Goal: Task Accomplishment & Management: Use online tool/utility

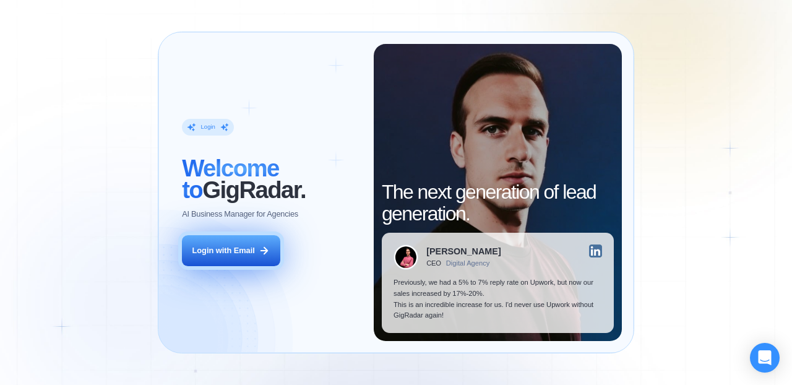
click at [241, 250] on div "Login with Email" at bounding box center [224, 250] width 63 height 11
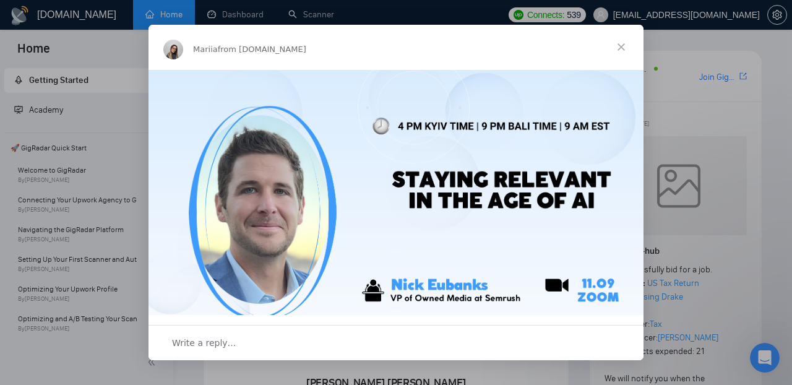
click at [620, 47] on span "Close" at bounding box center [621, 47] width 45 height 45
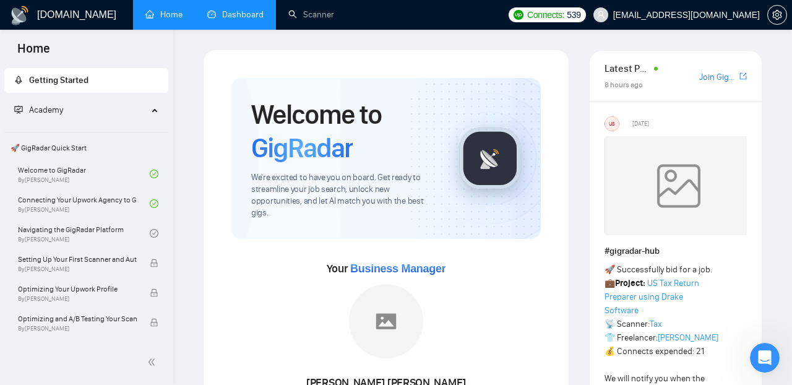
click at [227, 15] on link "Dashboard" at bounding box center [235, 14] width 56 height 11
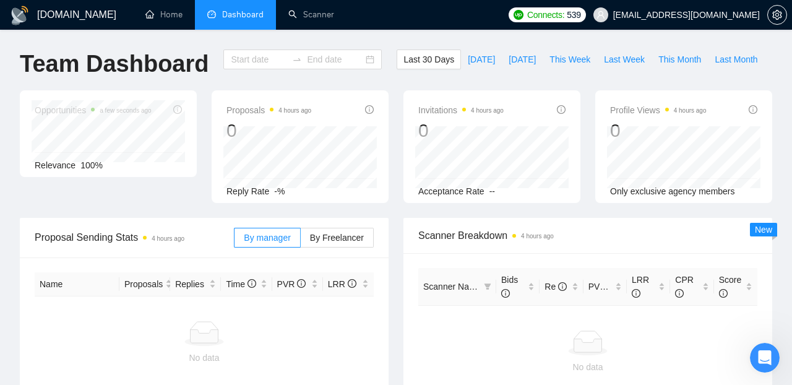
type input "[DATE]"
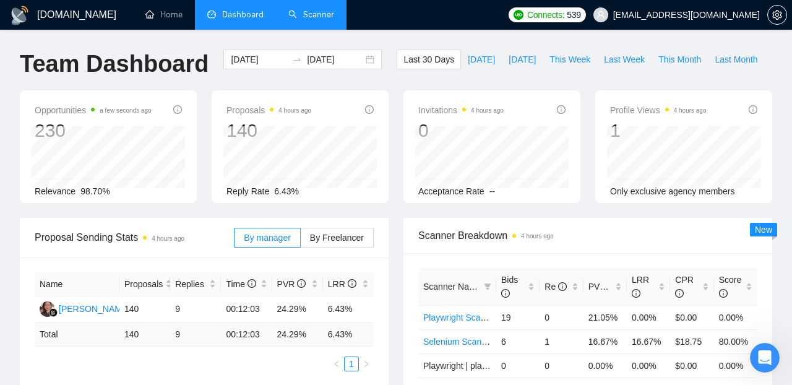
click at [324, 18] on link "Scanner" at bounding box center [312, 14] width 46 height 11
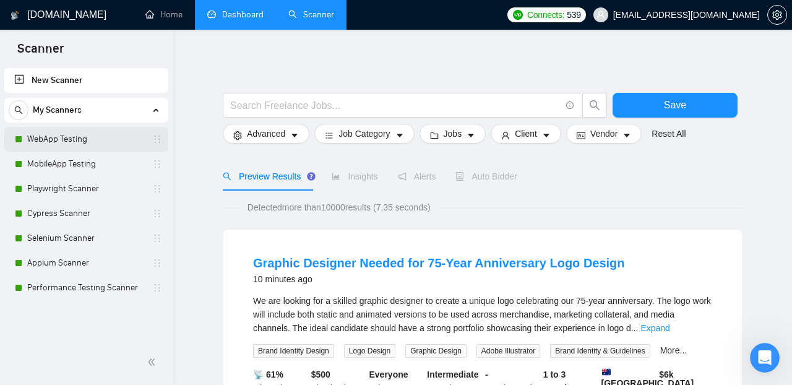
click at [74, 139] on link "WebApp Testing" at bounding box center [86, 139] width 118 height 25
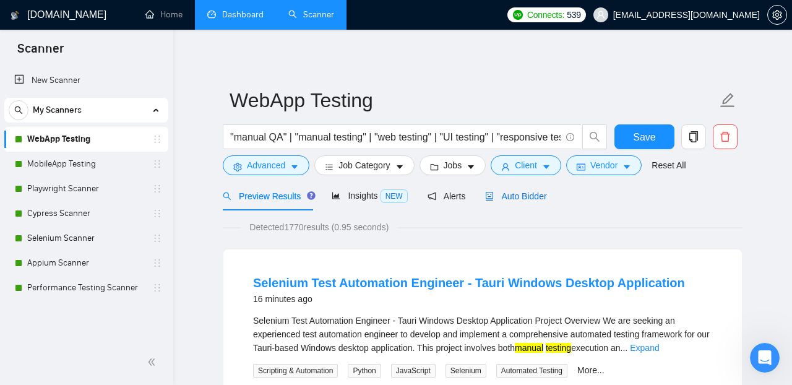
click at [541, 198] on span "Auto Bidder" at bounding box center [515, 196] width 61 height 10
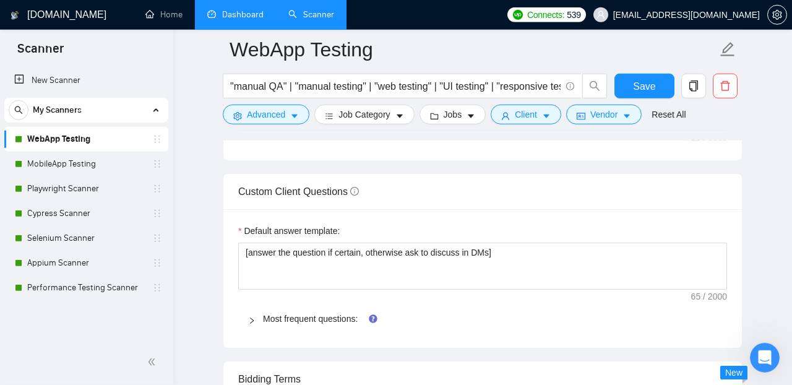
scroll to position [1704, 0]
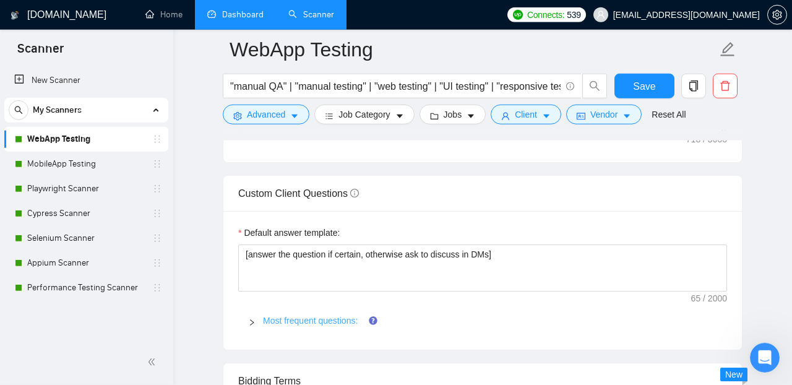
click at [344, 316] on link "Most frequent questions:" at bounding box center [310, 321] width 95 height 10
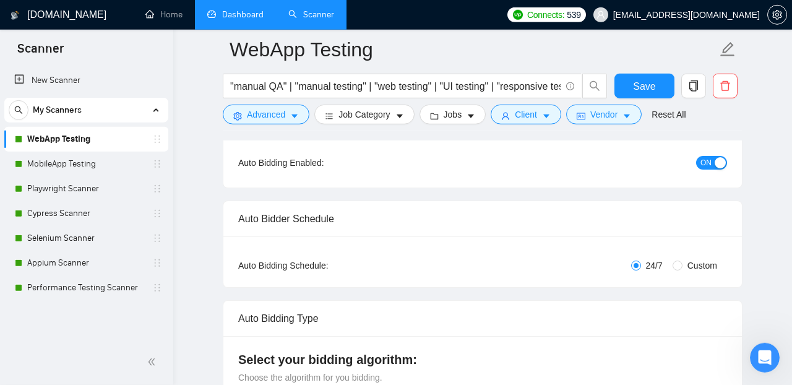
scroll to position [0, 0]
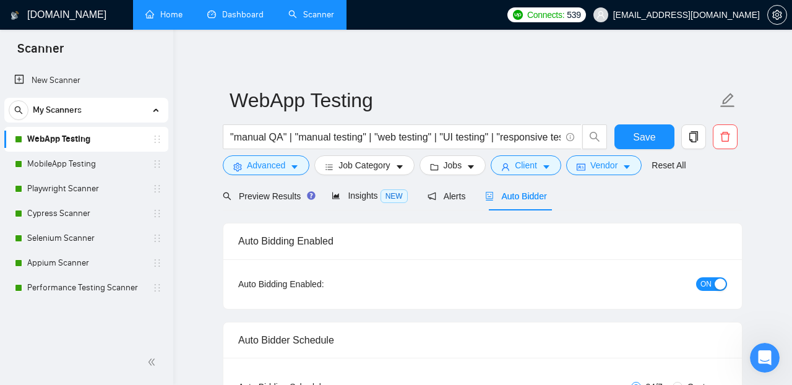
click at [167, 16] on link "Home" at bounding box center [163, 14] width 37 height 11
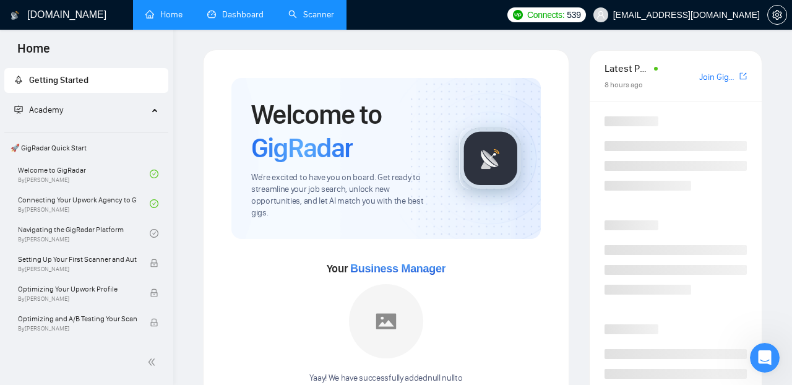
click at [220, 12] on link "Dashboard" at bounding box center [235, 14] width 56 height 11
